Goal: Information Seeking & Learning: Learn about a topic

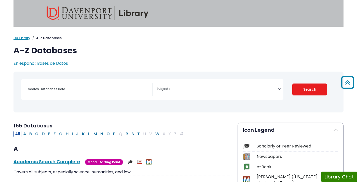
select select "Database Subject Filter"
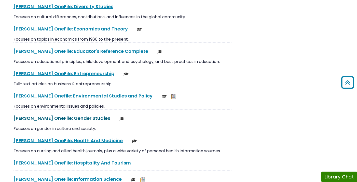
scroll to position [1571, 0]
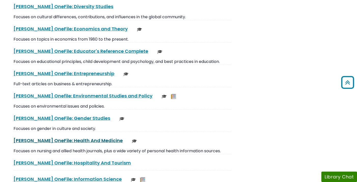
click at [48, 138] on link "[PERSON_NAME] OneFile: Health And Medicine This link opens in a new window" at bounding box center [67, 141] width 109 height 6
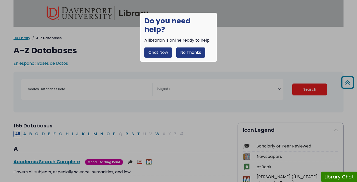
select select "Database Subject Filter"
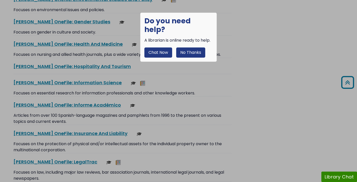
scroll to position [1668, 0]
click at [198, 48] on button "No Thanks" at bounding box center [190, 53] width 29 height 10
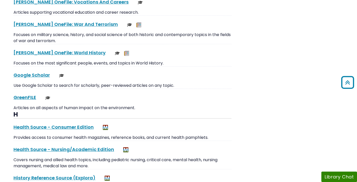
scroll to position [2007, 0]
click at [24, 72] on link "Google Scholar This link opens in a new window" at bounding box center [31, 75] width 36 height 6
click at [33, 72] on link "Google Scholar This link opens in a new window" at bounding box center [31, 75] width 36 height 6
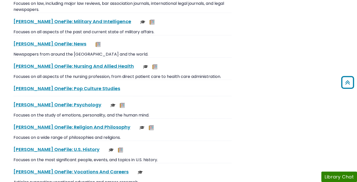
scroll to position [1826, 0]
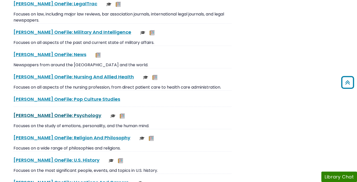
click at [37, 112] on link "Gale OneFile: Psychology This link opens in a new window" at bounding box center [57, 115] width 88 height 6
